Goal: Task Accomplishment & Management: Complete application form

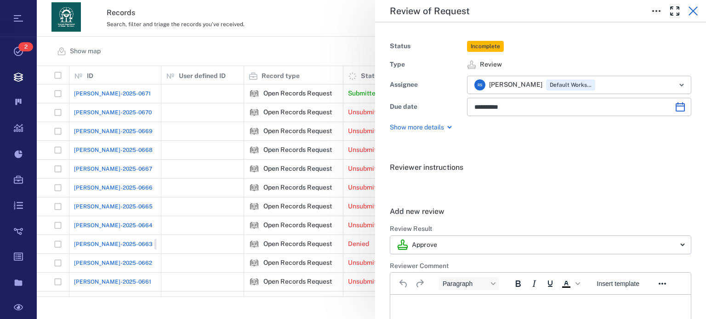
click at [690, 9] on icon "button" at bounding box center [692, 11] width 11 height 11
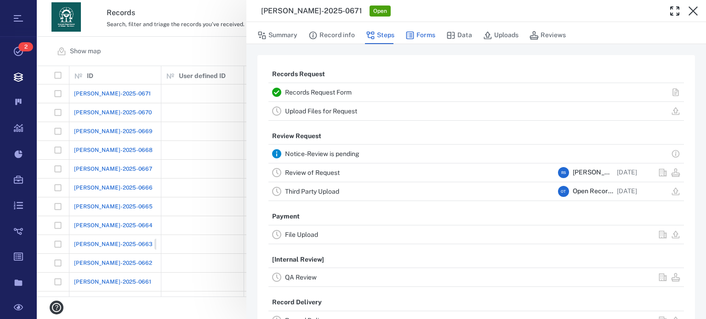
click at [427, 34] on button "Forms" at bounding box center [420, 35] width 30 height 17
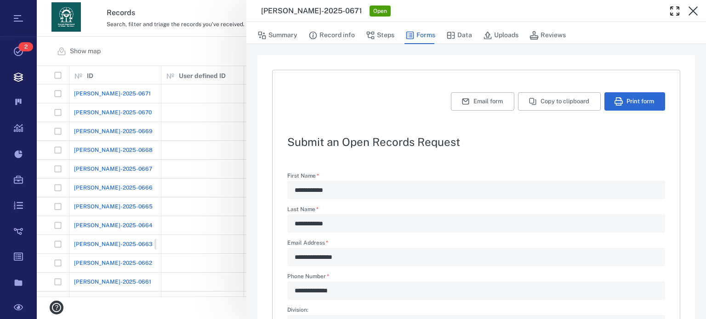
scroll to position [260, 0]
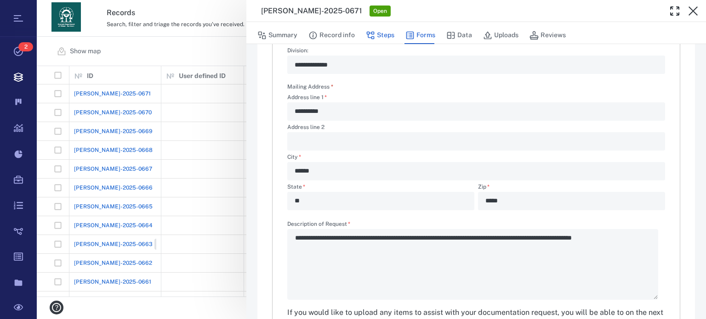
click at [376, 30] on button "Steps" at bounding box center [380, 35] width 28 height 17
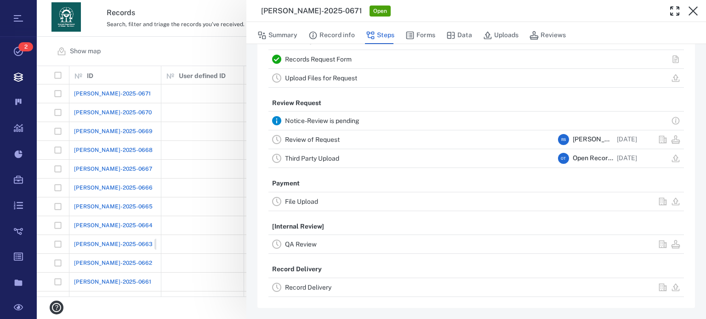
scroll to position [32, 0]
click at [318, 139] on link "Review of Request" at bounding box center [312, 140] width 55 height 7
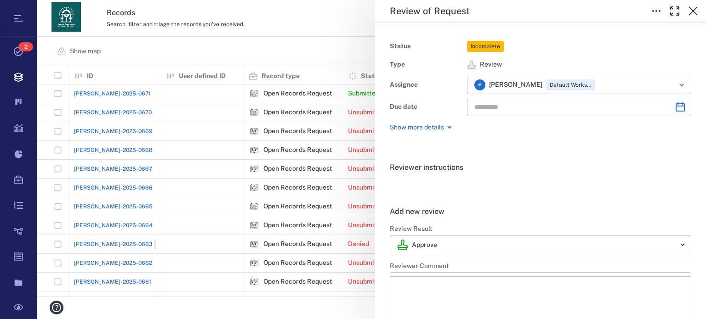
type input "**********"
click at [675, 11] on icon "button" at bounding box center [674, 11] width 11 height 11
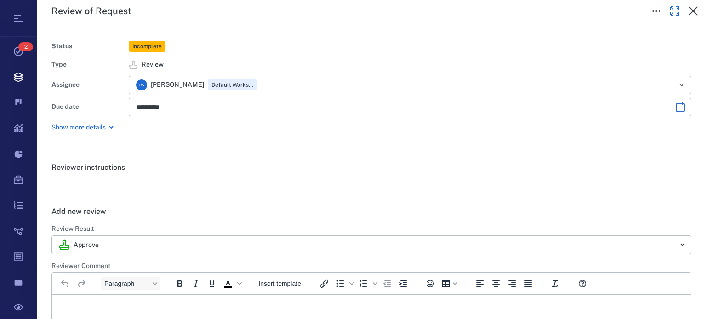
click at [675, 11] on icon "button" at bounding box center [674, 11] width 11 height 11
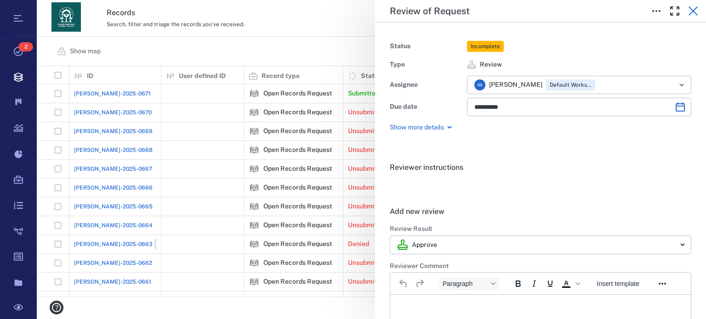
click at [692, 7] on icon "button" at bounding box center [692, 11] width 11 height 11
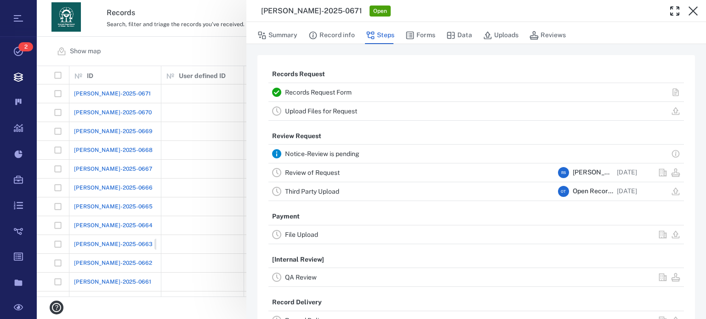
click at [348, 106] on div "Upload Files for Request" at bounding box center [419, 111] width 269 height 11
click at [354, 112] on link "Upload Files for Request" at bounding box center [321, 111] width 72 height 7
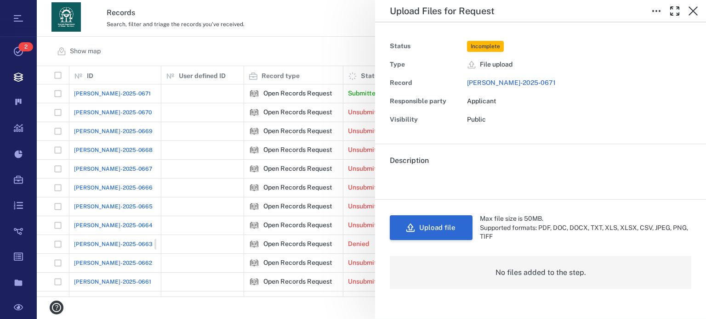
click at [442, 225] on button "Upload file" at bounding box center [431, 227] width 83 height 25
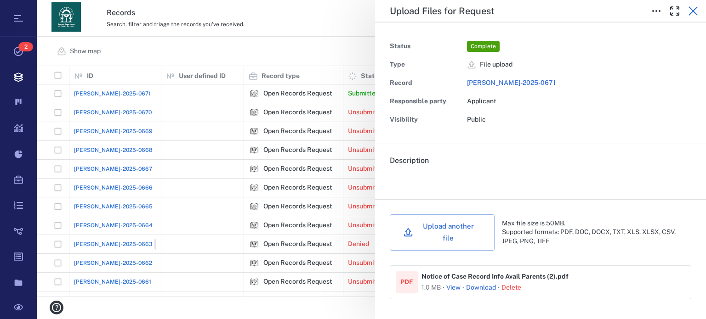
click at [690, 13] on icon "button" at bounding box center [692, 10] width 9 height 9
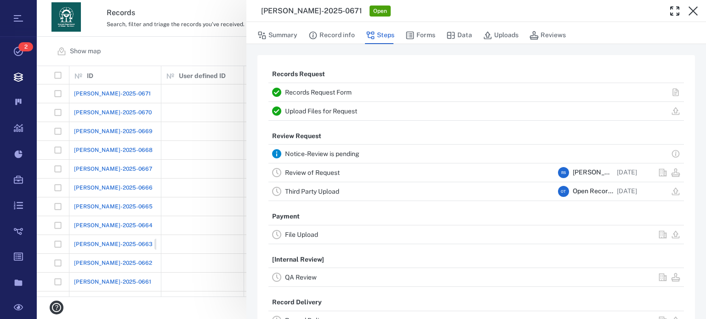
click at [328, 172] on link "Review of Request" at bounding box center [312, 172] width 55 height 7
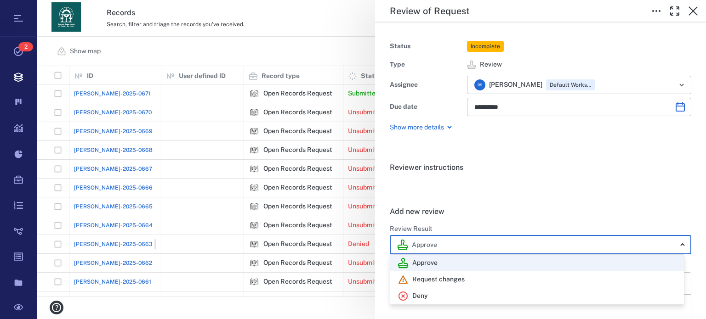
click at [678, 243] on body "Tasks 2 Records Boards Dashboard Reports Record types Guide steps Rules Form bu…" at bounding box center [353, 159] width 706 height 319
click at [430, 297] on div "Deny" at bounding box center [536, 296] width 279 height 11
type input "******"
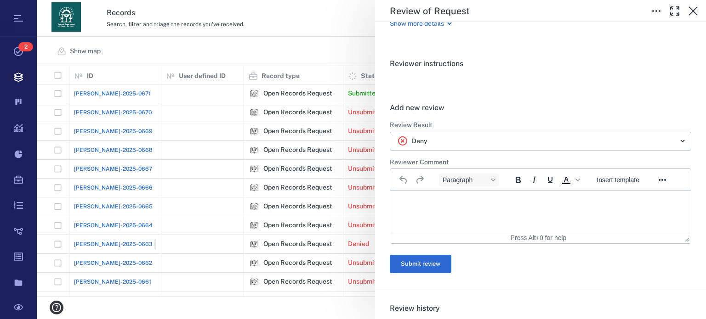
scroll to position [116, 0]
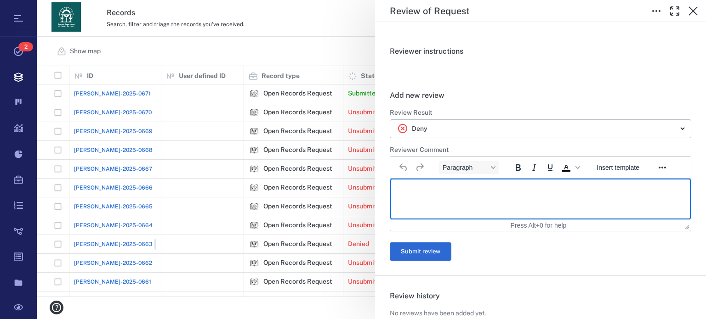
click at [535, 202] on html at bounding box center [540, 190] width 300 height 23
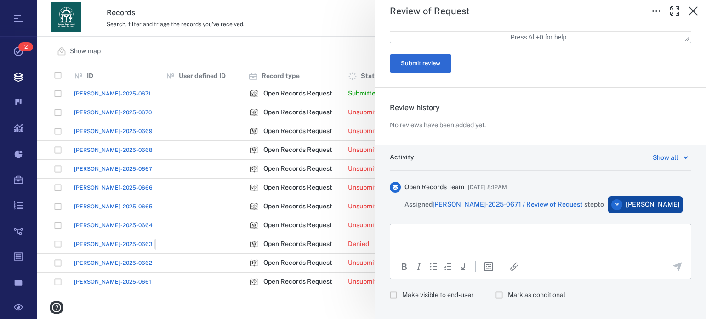
scroll to position [519, 0]
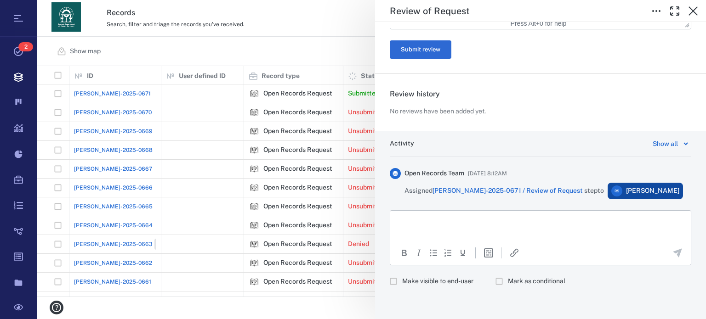
click at [607, 234] on html at bounding box center [540, 222] width 300 height 23
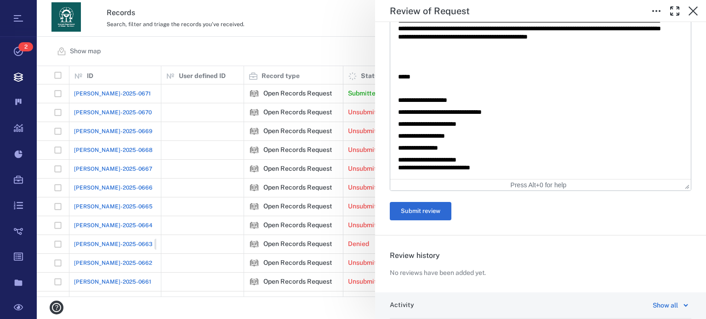
scroll to position [334, 0]
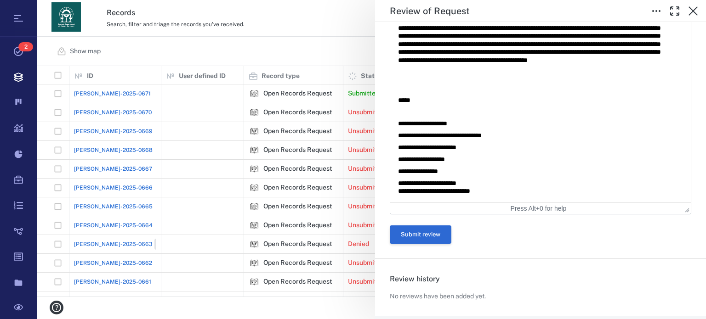
click at [442, 238] on button "Submit review" at bounding box center [421, 235] width 62 height 18
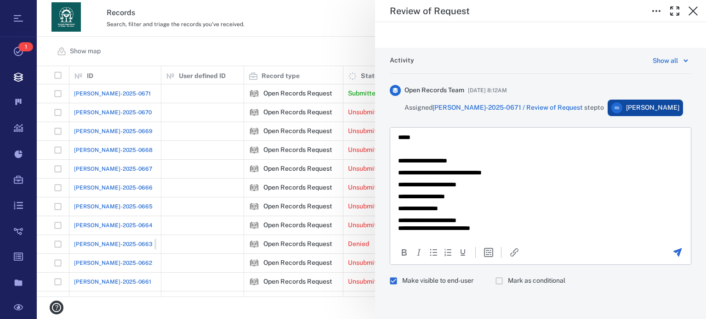
scroll to position [0, 0]
